Goal: Task Accomplishment & Management: Use online tool/utility

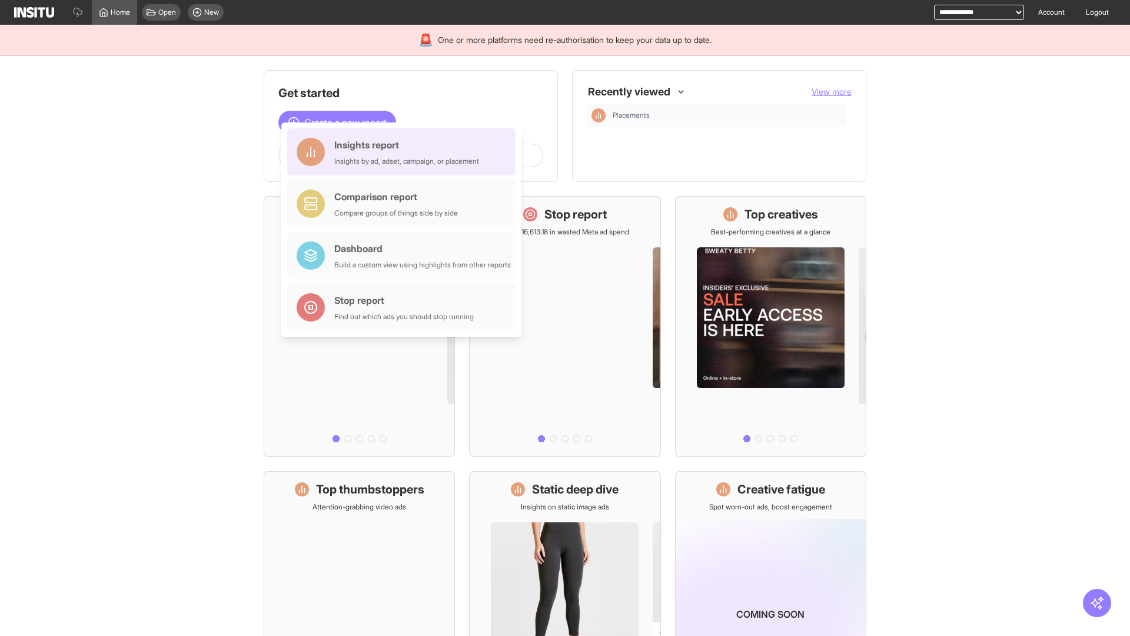
click at [404, 152] on div "Insights report Insights by ad, adset, campaign, or placement" at bounding box center [406, 152] width 145 height 28
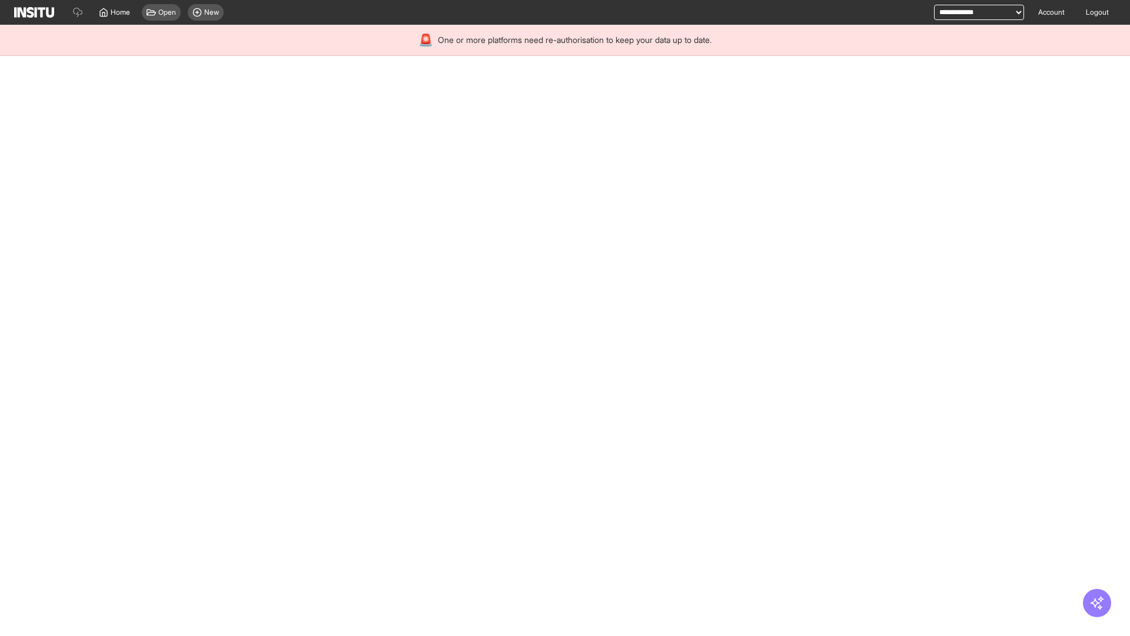
select select "**"
